Goal: Task Accomplishment & Management: Use online tool/utility

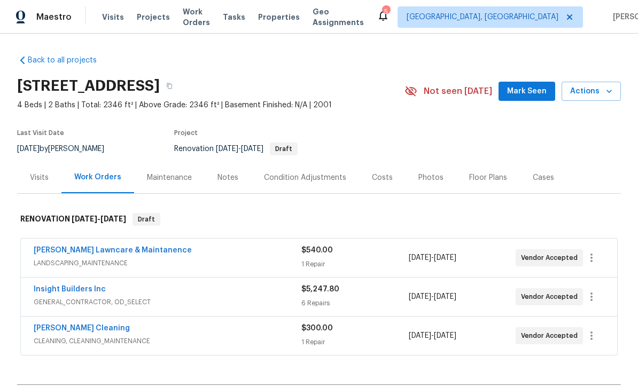
click at [91, 301] on span "GENERAL_CONTRACTOR, OD_SELECT" at bounding box center [168, 302] width 268 height 11
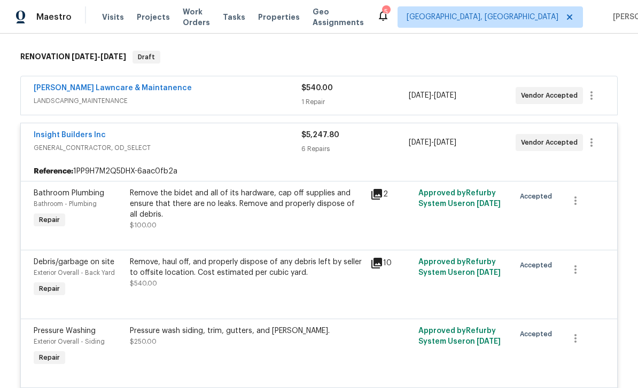
scroll to position [154, 0]
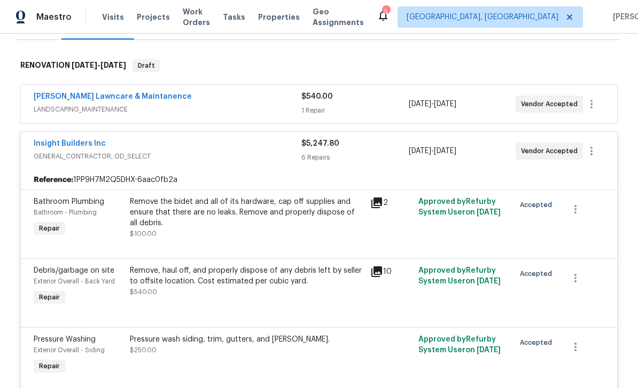
click at [74, 145] on link "Insight Builders Inc" at bounding box center [70, 143] width 72 height 7
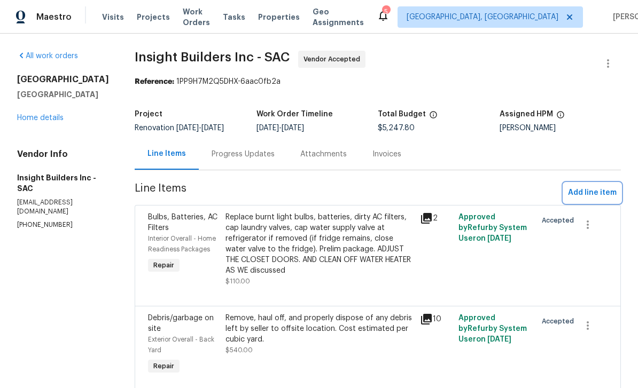
click at [602, 196] on span "Add line item" at bounding box center [592, 192] width 49 height 13
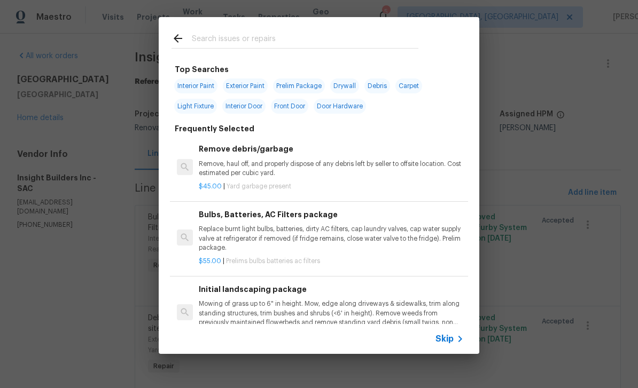
click at [276, 40] on input "text" at bounding box center [305, 40] width 227 height 16
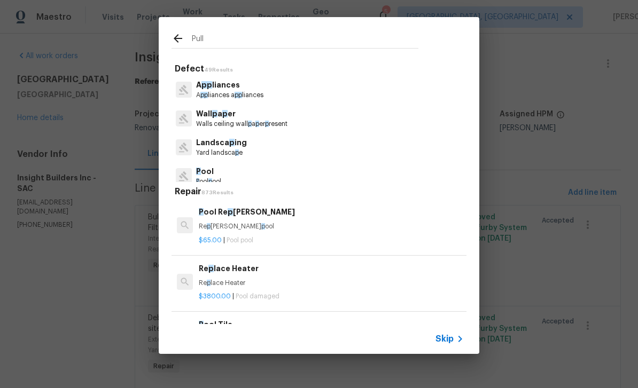
type input "Pulls"
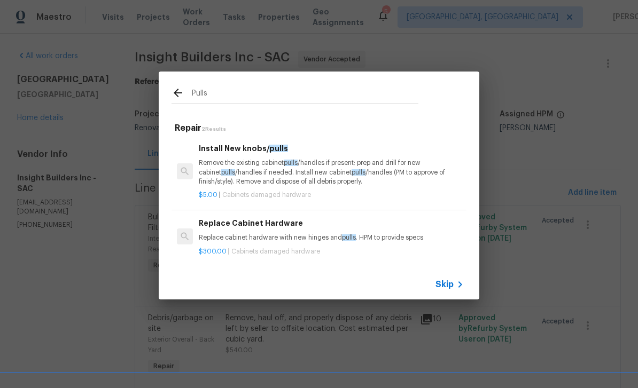
click at [269, 149] on span "pulls" at bounding box center [278, 148] width 19 height 7
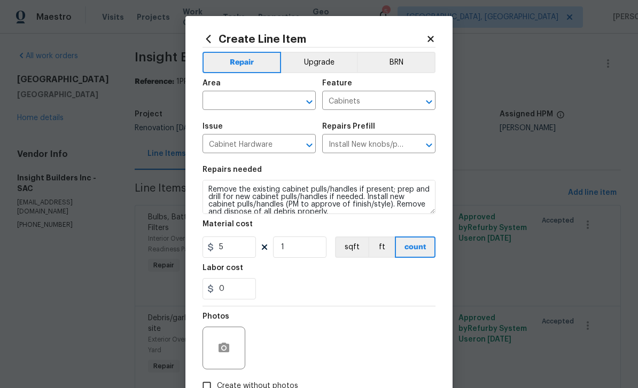
click at [254, 100] on input "text" at bounding box center [244, 102] width 83 height 17
type input "int"
click at [328, 63] on button "Upgrade" at bounding box center [319, 62] width 76 height 21
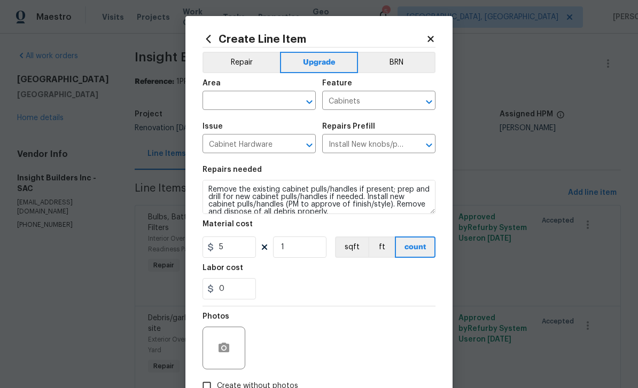
click at [266, 106] on input "text" at bounding box center [244, 102] width 83 height 17
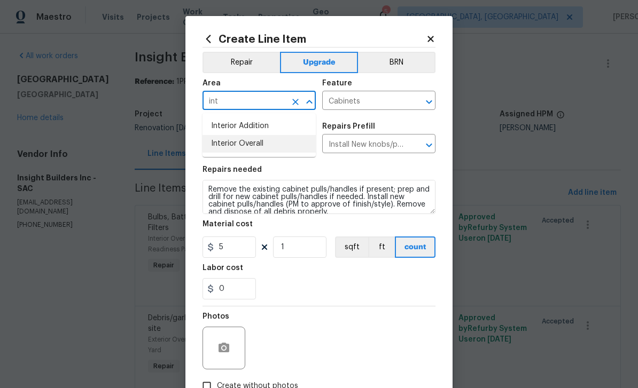
click at [258, 150] on li "Interior Overall" at bounding box center [259, 144] width 113 height 18
type input "Interior Overall"
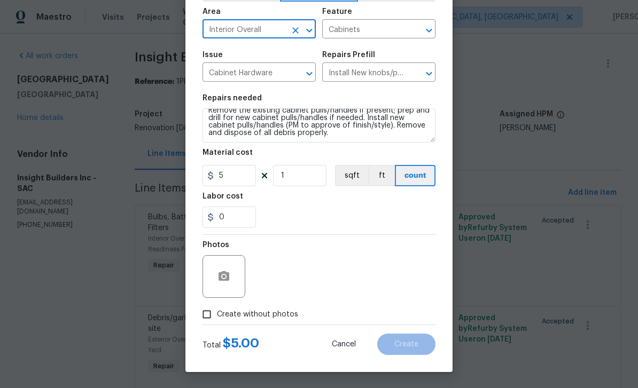
scroll to position [7, 0]
click at [366, 141] on textarea "Remove the existing cabinet pulls/handles if present; prep and drill for new ca…" at bounding box center [319, 125] width 233 height 34
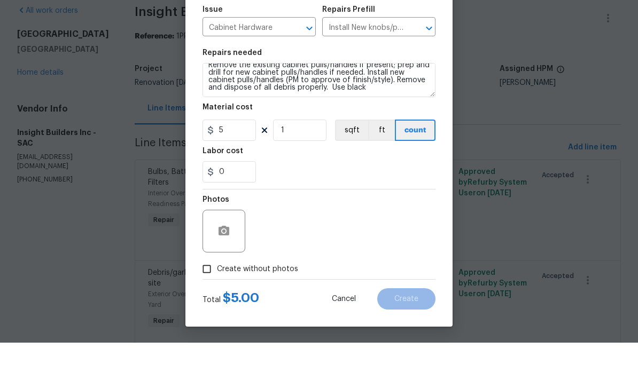
click at [322, 149] on div "Material cost" at bounding box center [319, 156] width 233 height 14
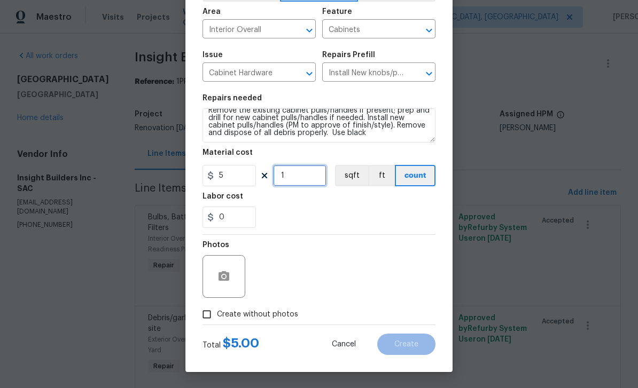
click at [317, 177] on input "1" at bounding box center [299, 175] width 53 height 21
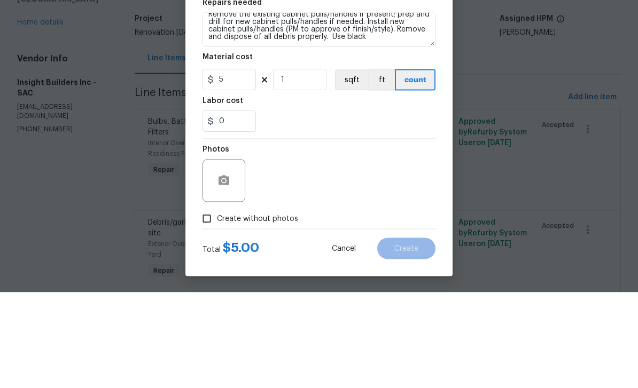
click at [399, 108] on textarea "Remove the existing cabinet pulls/handles if present; prep and drill for new ca…" at bounding box center [319, 125] width 233 height 34
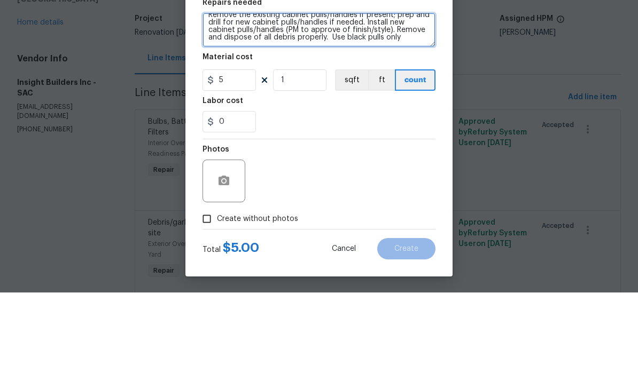
type textarea "Remove the existing cabinet pulls/handles if present; prep and drill for new ca…"
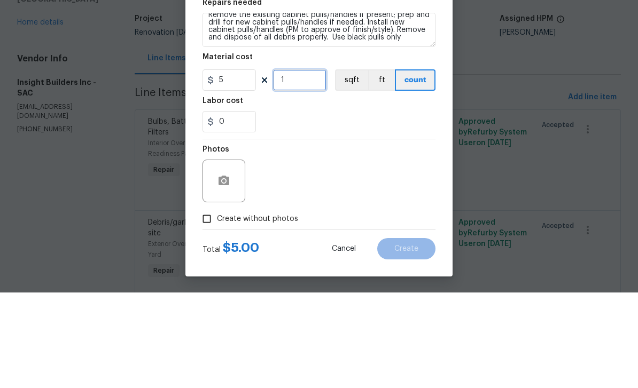
click at [300, 165] on input "1" at bounding box center [299, 175] width 53 height 21
click at [370, 207] on div "0" at bounding box center [319, 217] width 233 height 21
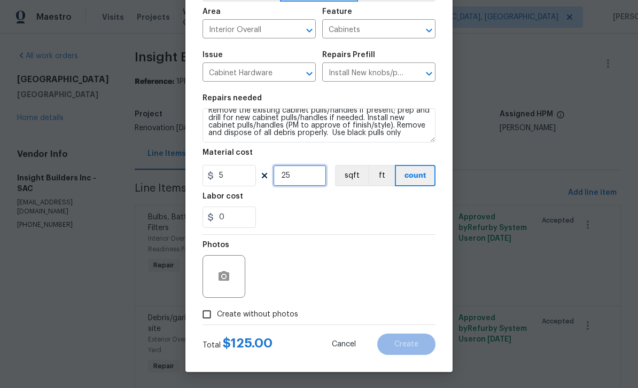
click at [297, 185] on input "25" at bounding box center [299, 175] width 53 height 21
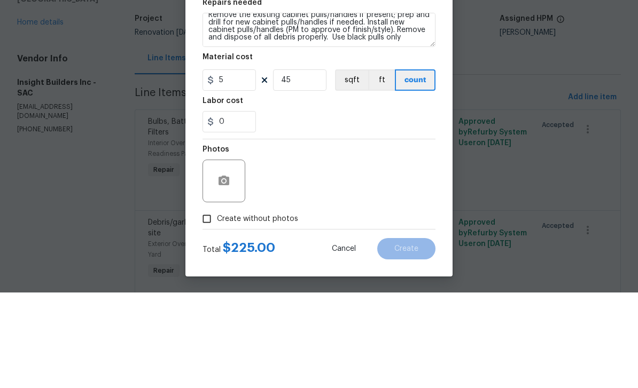
click at [399, 207] on div "0" at bounding box center [319, 217] width 233 height 21
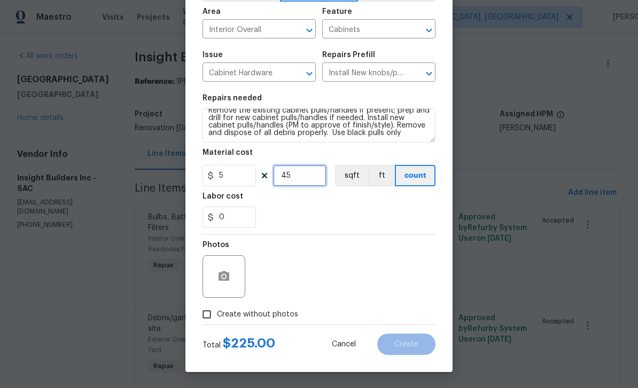
click at [303, 181] on input "45" at bounding box center [299, 175] width 53 height 21
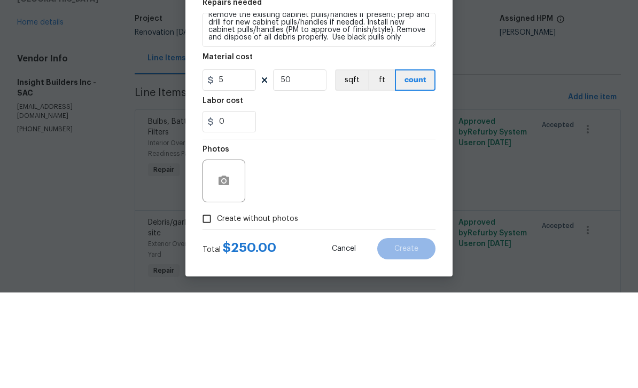
click at [395, 135] on section "Repairs needed Remove the existing cabinet pulls/handles if present; prep and d…" at bounding box center [319, 161] width 233 height 146
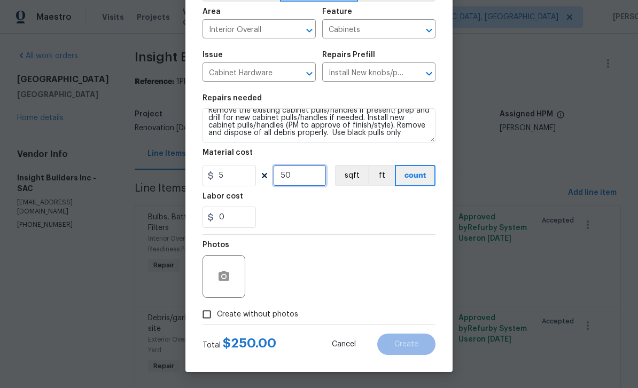
click at [313, 182] on input "50" at bounding box center [299, 175] width 53 height 21
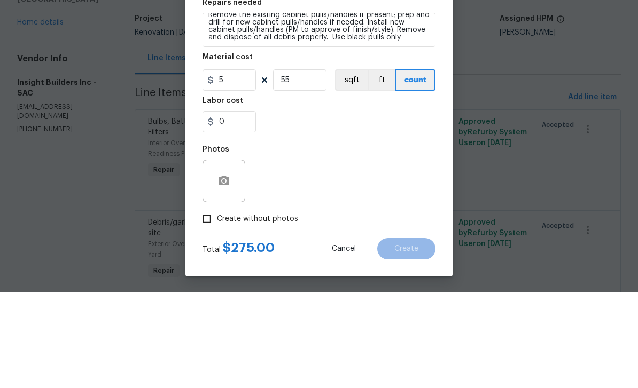
click at [382, 207] on div "0" at bounding box center [319, 217] width 233 height 21
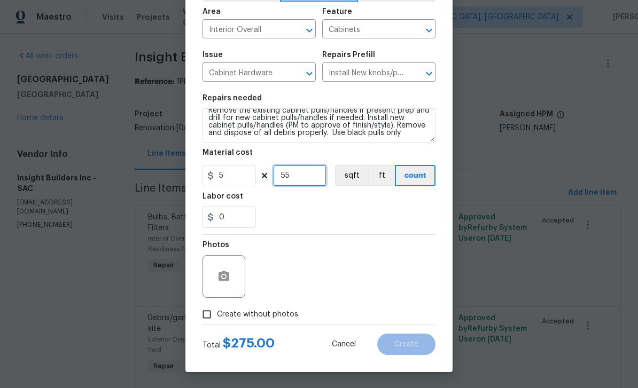
click at [307, 186] on input "55" at bounding box center [299, 175] width 53 height 21
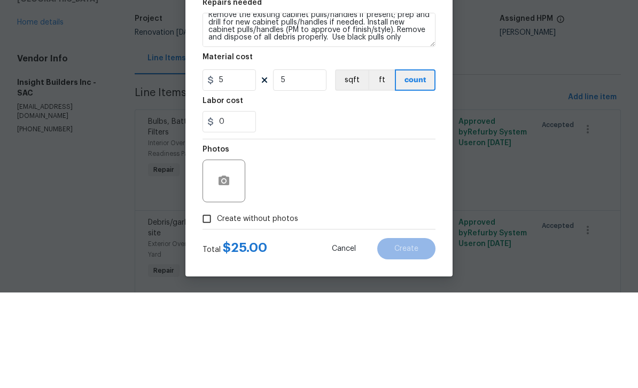
click at [390, 207] on div "0" at bounding box center [319, 217] width 233 height 21
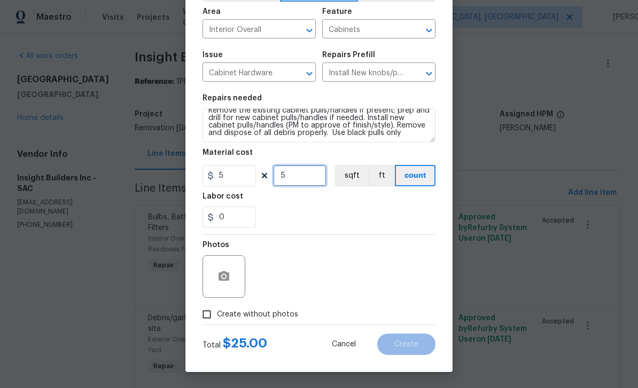
click at [303, 181] on input "5" at bounding box center [299, 175] width 53 height 21
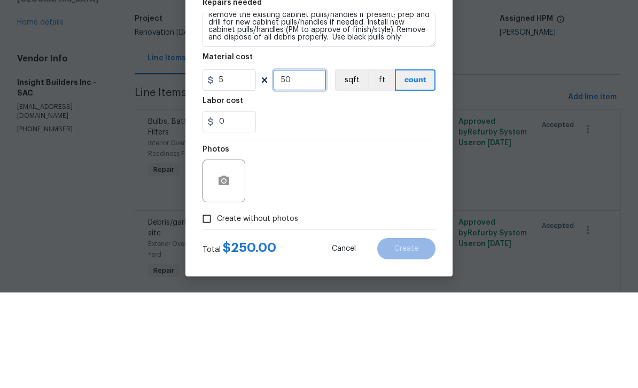
type input "50"
click at [368, 207] on div "0" at bounding box center [319, 217] width 233 height 21
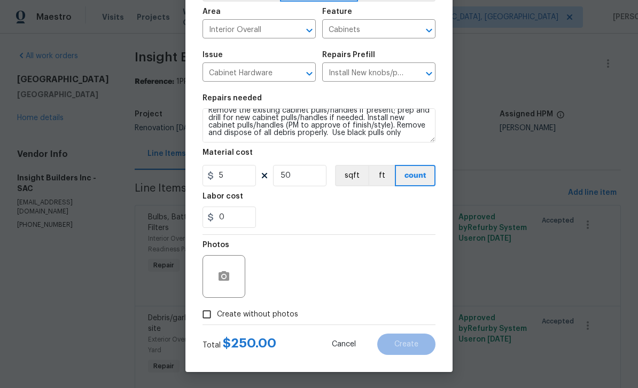
click at [421, 134] on textarea "Remove the existing cabinet pulls/handles if present; prep and drill for new ca…" at bounding box center [319, 125] width 233 height 34
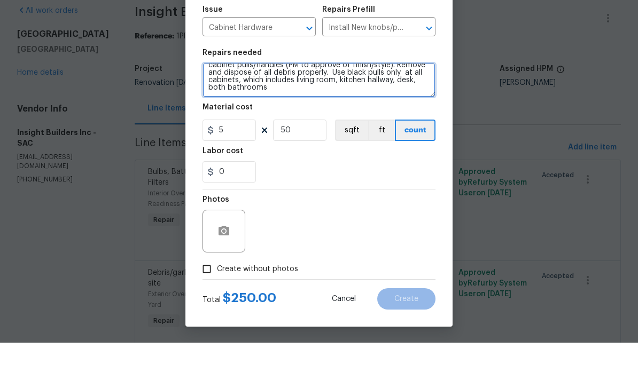
scroll to position [22, 0]
type textarea "Remove the existing cabinet pulls/handles if present; prep and drill for new ca…"
click at [363, 149] on div "Material cost" at bounding box center [319, 156] width 233 height 14
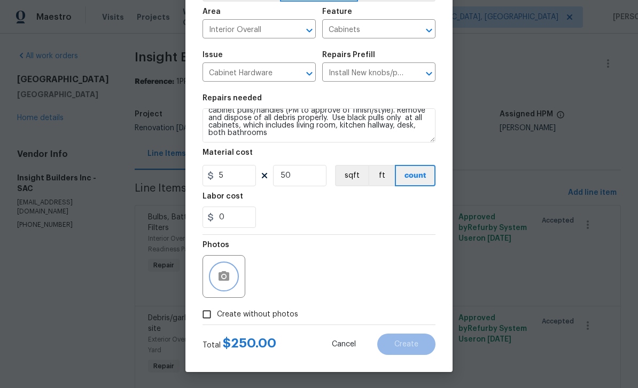
click at [228, 281] on icon "button" at bounding box center [224, 276] width 11 height 10
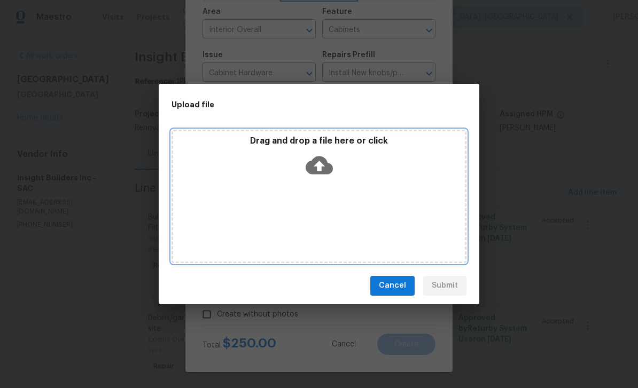
click at [313, 166] on icon at bounding box center [319, 165] width 27 height 18
